Goal: Task Accomplishment & Management: Use online tool/utility

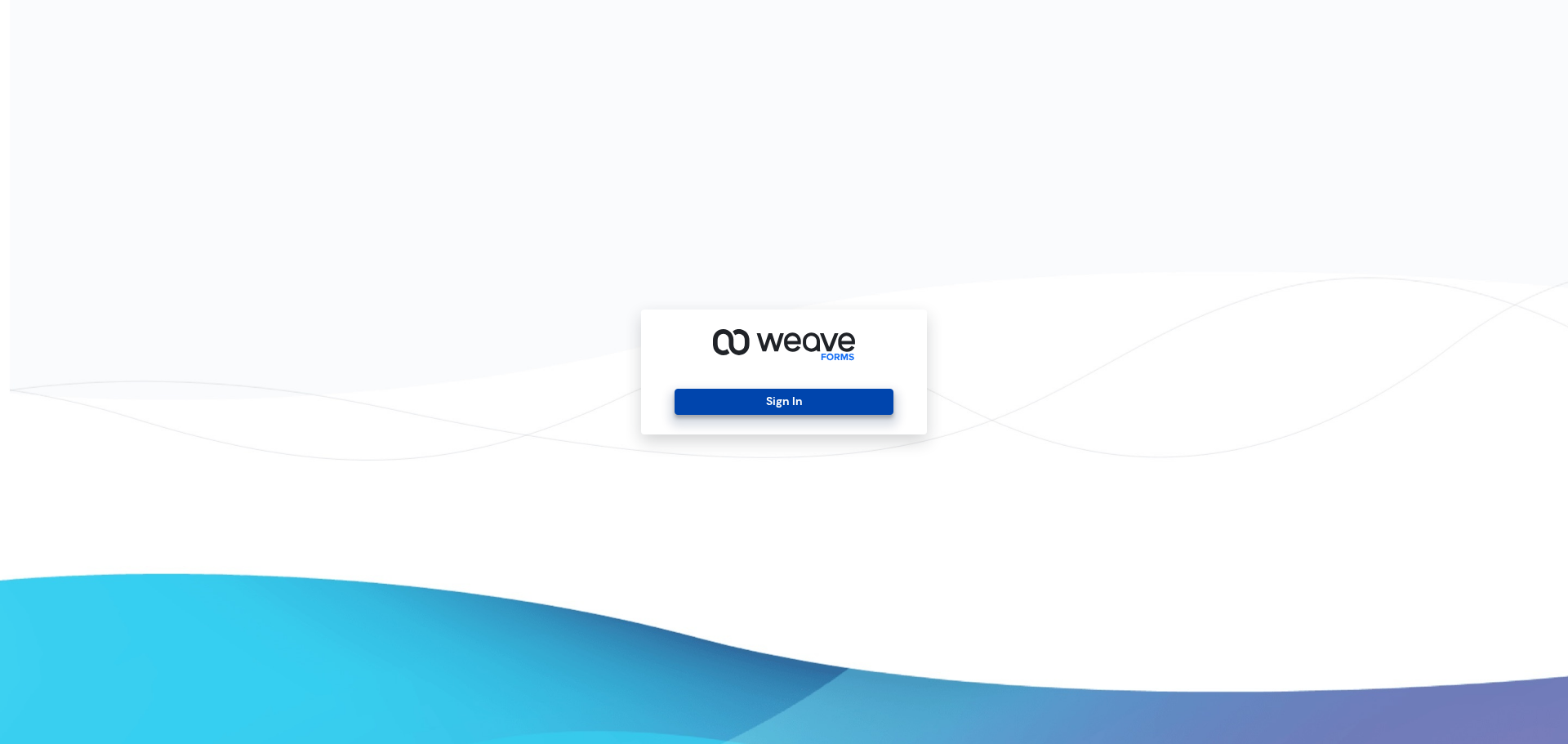
click at [683, 392] on button "Sign In" at bounding box center [783, 402] width 218 height 26
